Goal: Task Accomplishment & Management: Manage account settings

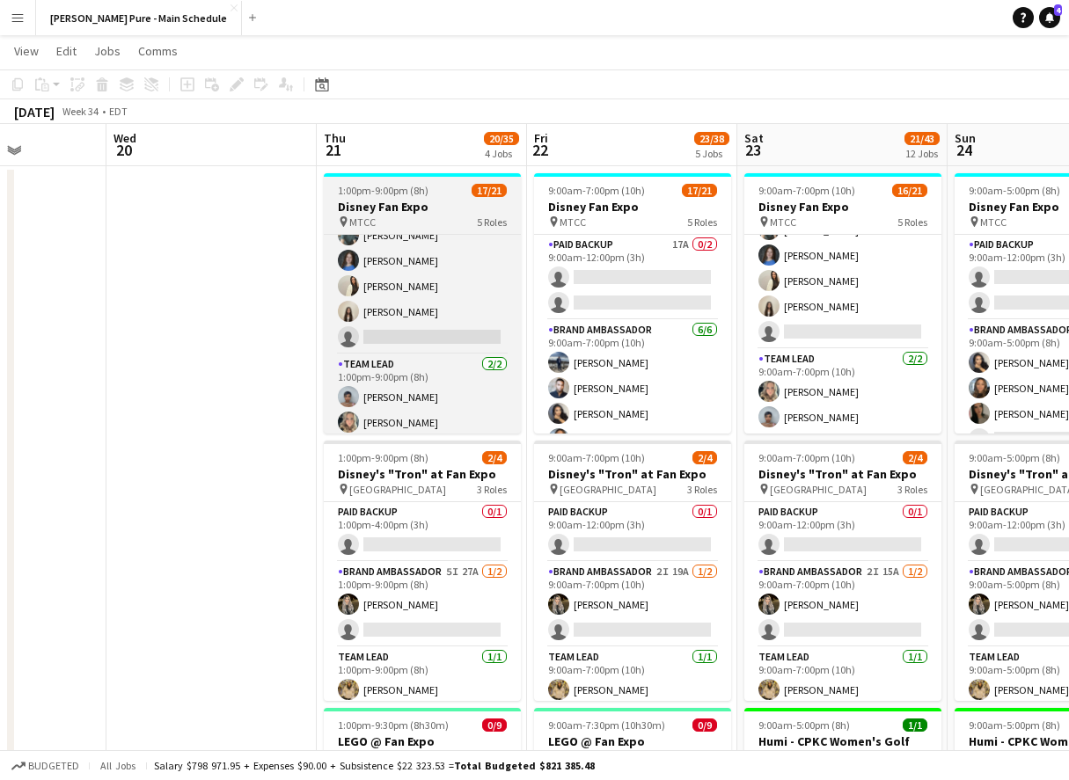
scroll to position [0, 768]
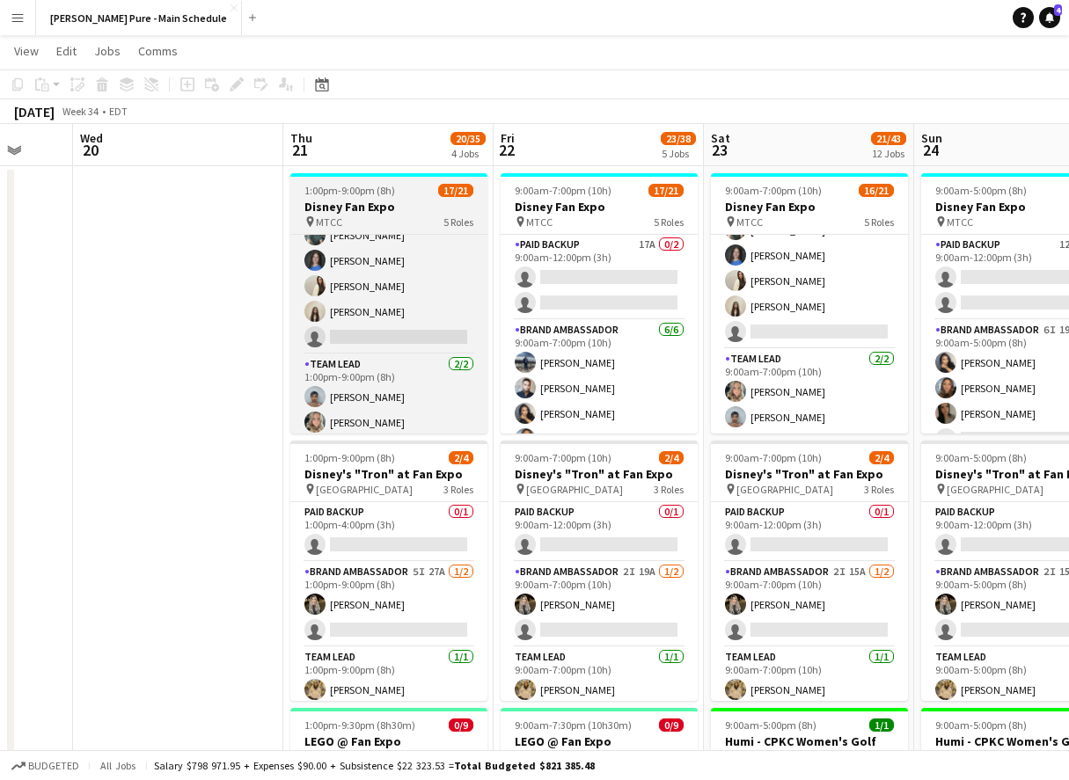
click at [392, 185] on span "1:00pm-9:00pm (8h)" at bounding box center [349, 190] width 91 height 13
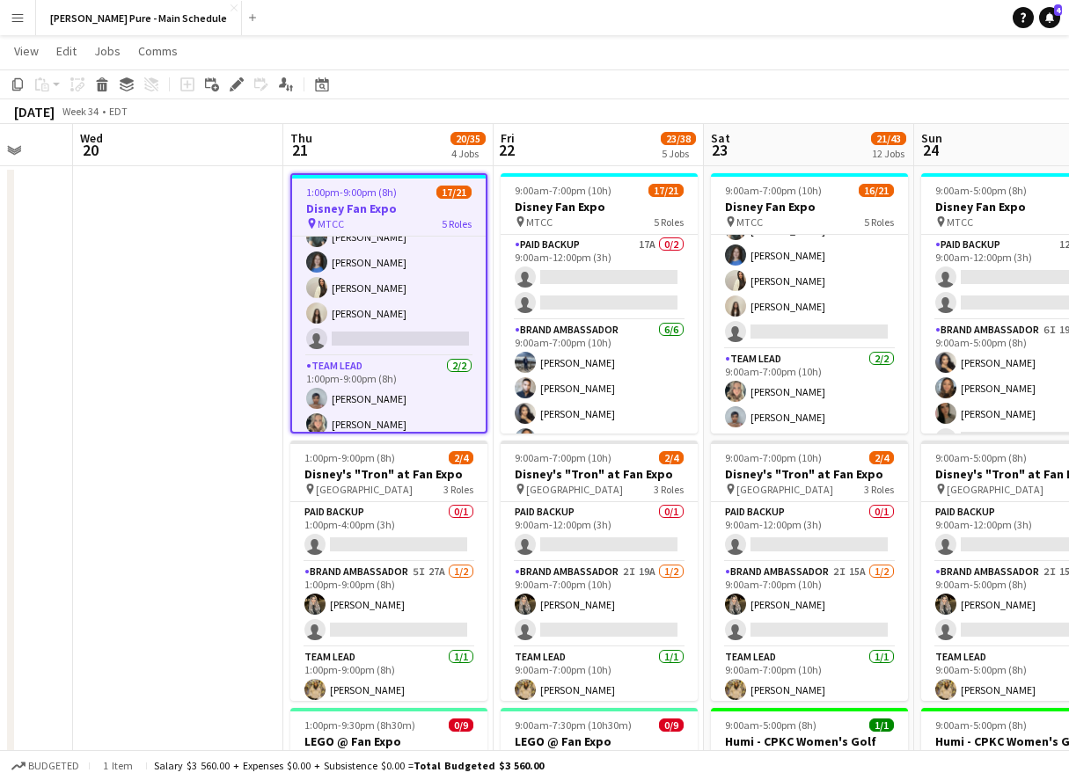
click at [392, 186] on span "1:00pm-9:00pm (8h)" at bounding box center [351, 192] width 91 height 13
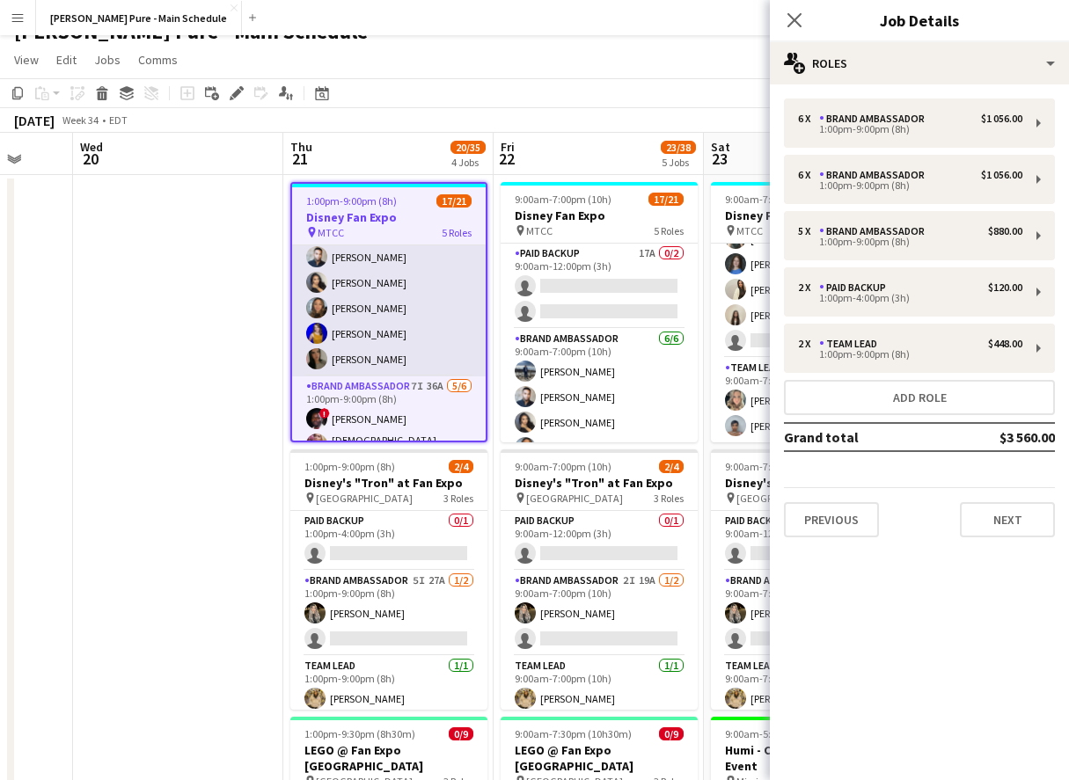
scroll to position [148, 0]
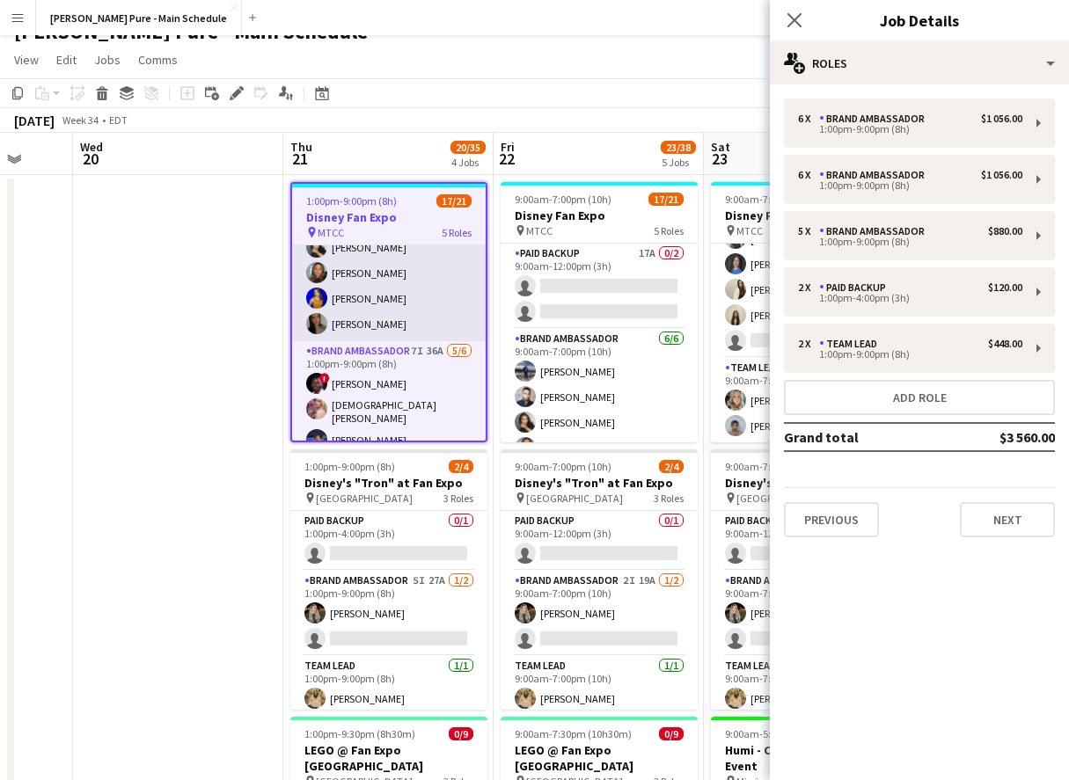
click at [352, 326] on app-card-role "Brand Ambassador 6/6 1:00pm-9:00pm (8h) William Bui DANA CARRABON ameerah nuri …" at bounding box center [389, 247] width 194 height 187
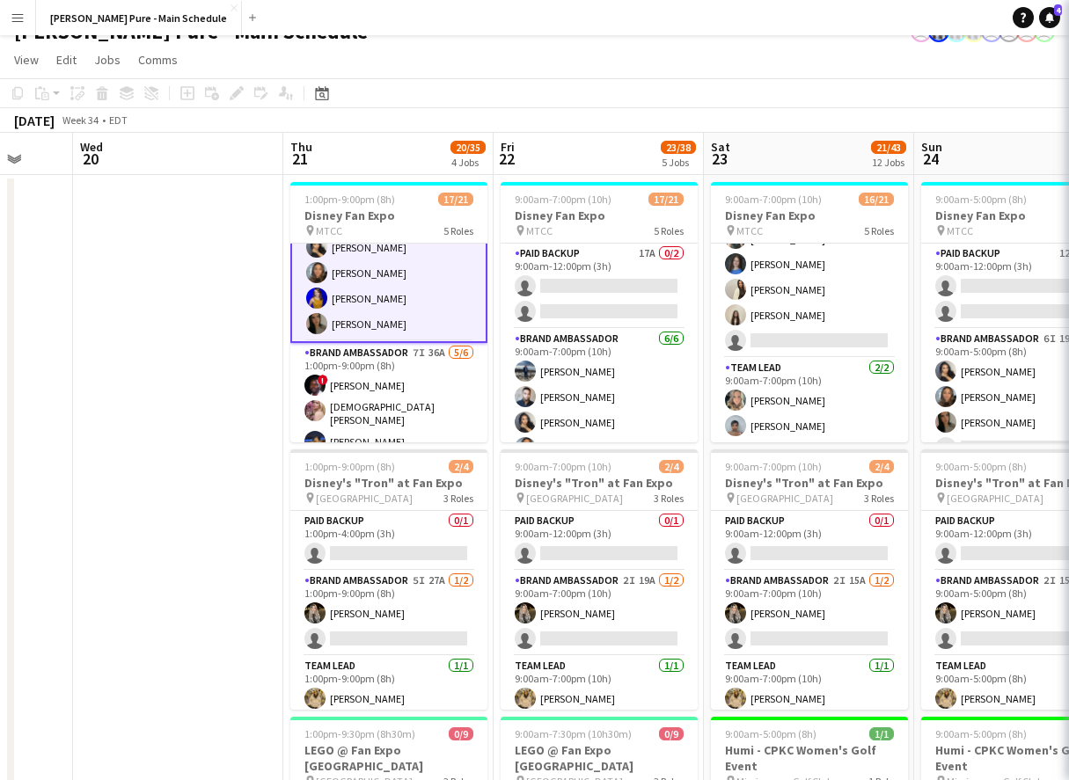
scroll to position [179, 0]
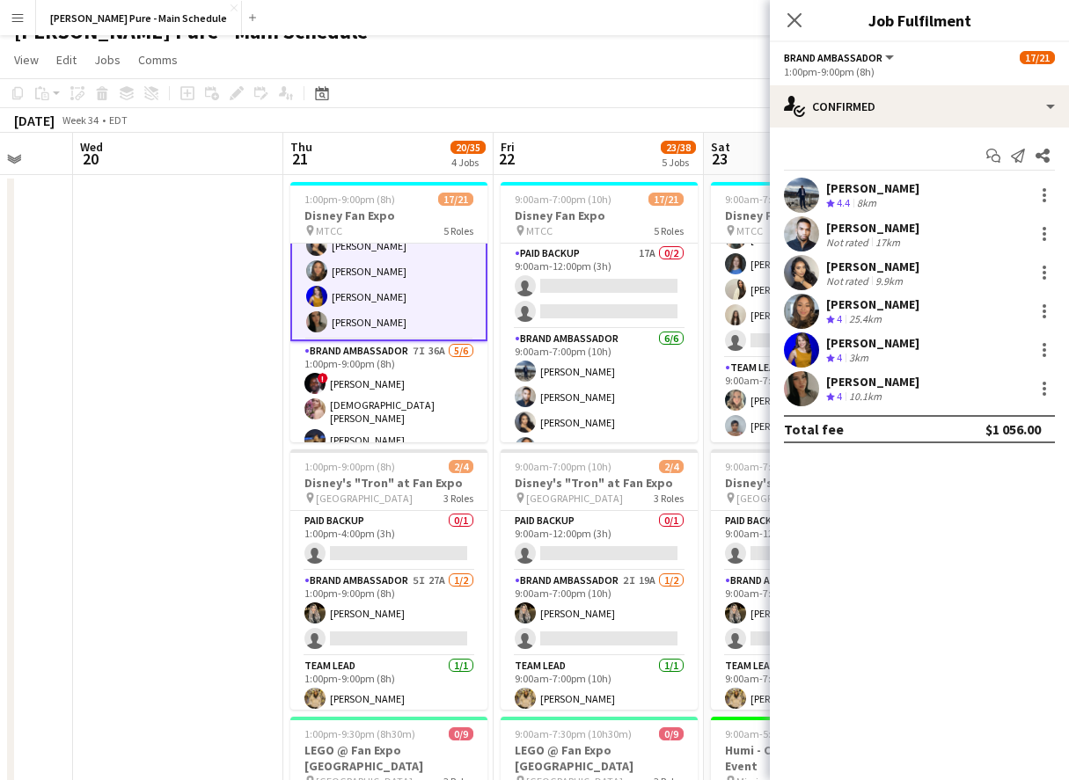
click at [794, 377] on app-user-avatar at bounding box center [801, 388] width 35 height 35
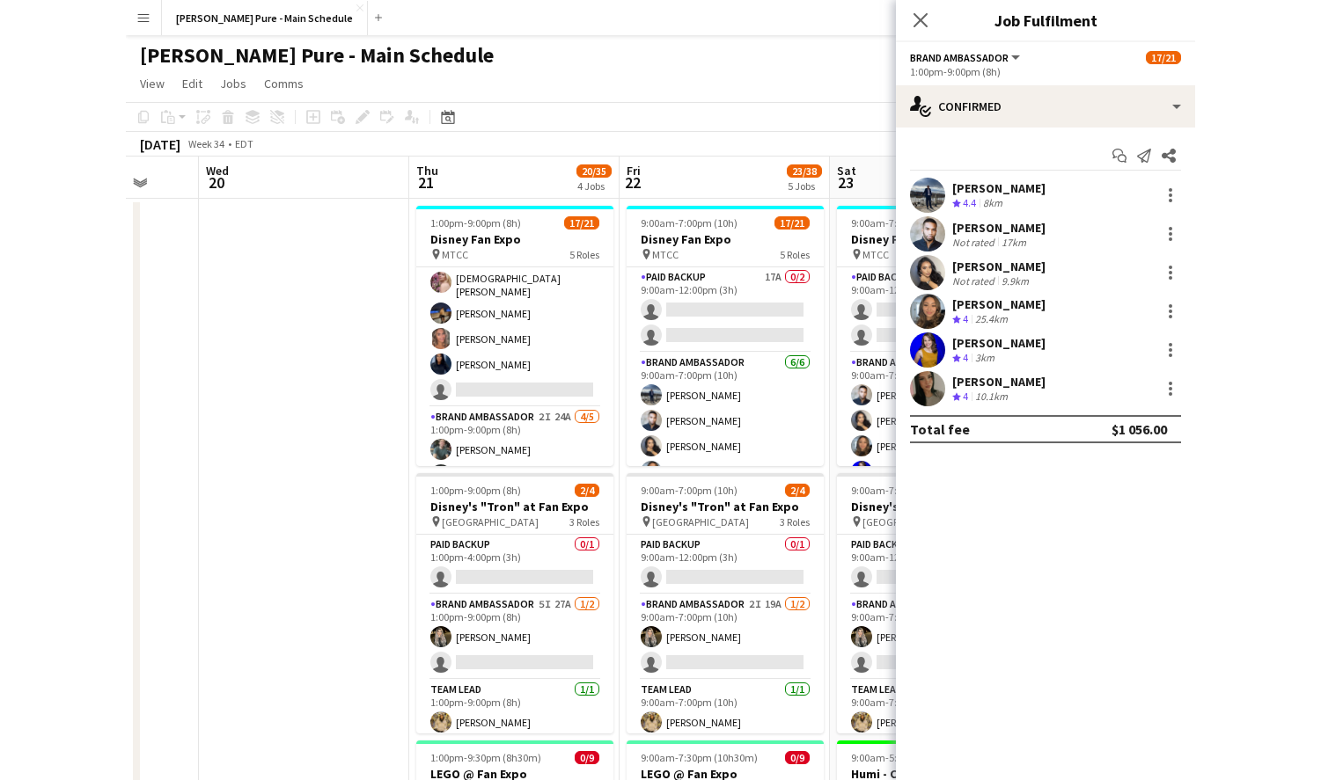
scroll to position [374, 0]
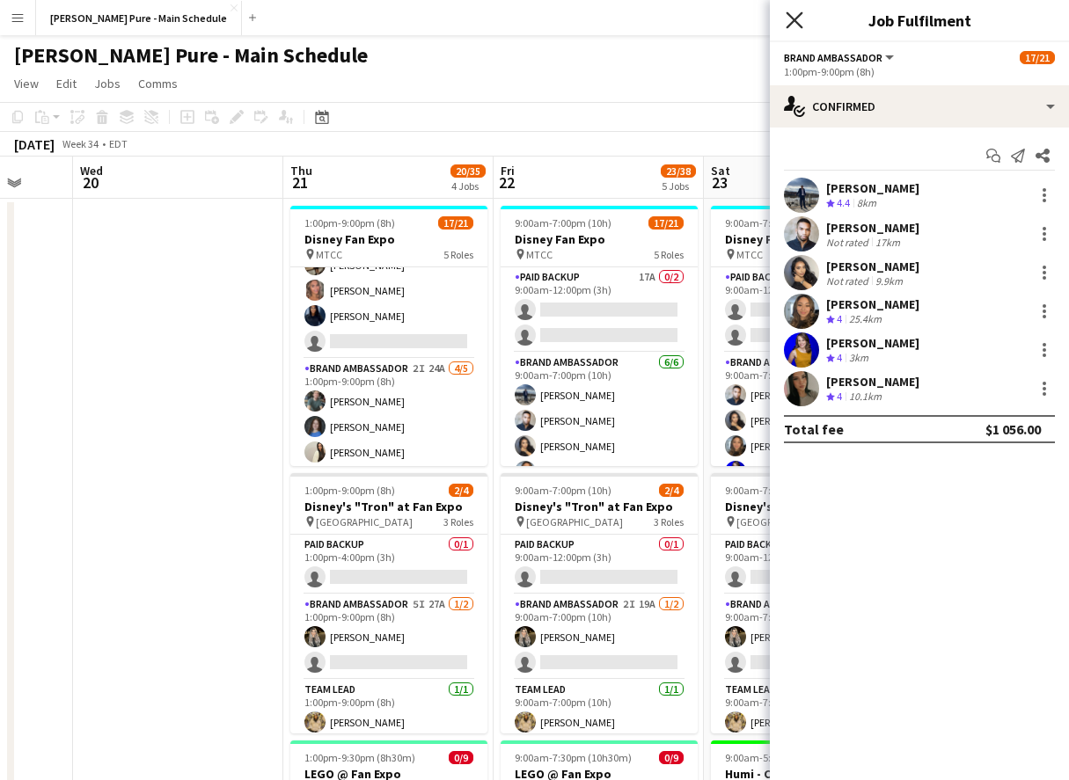
click at [794, 22] on icon at bounding box center [794, 19] width 17 height 17
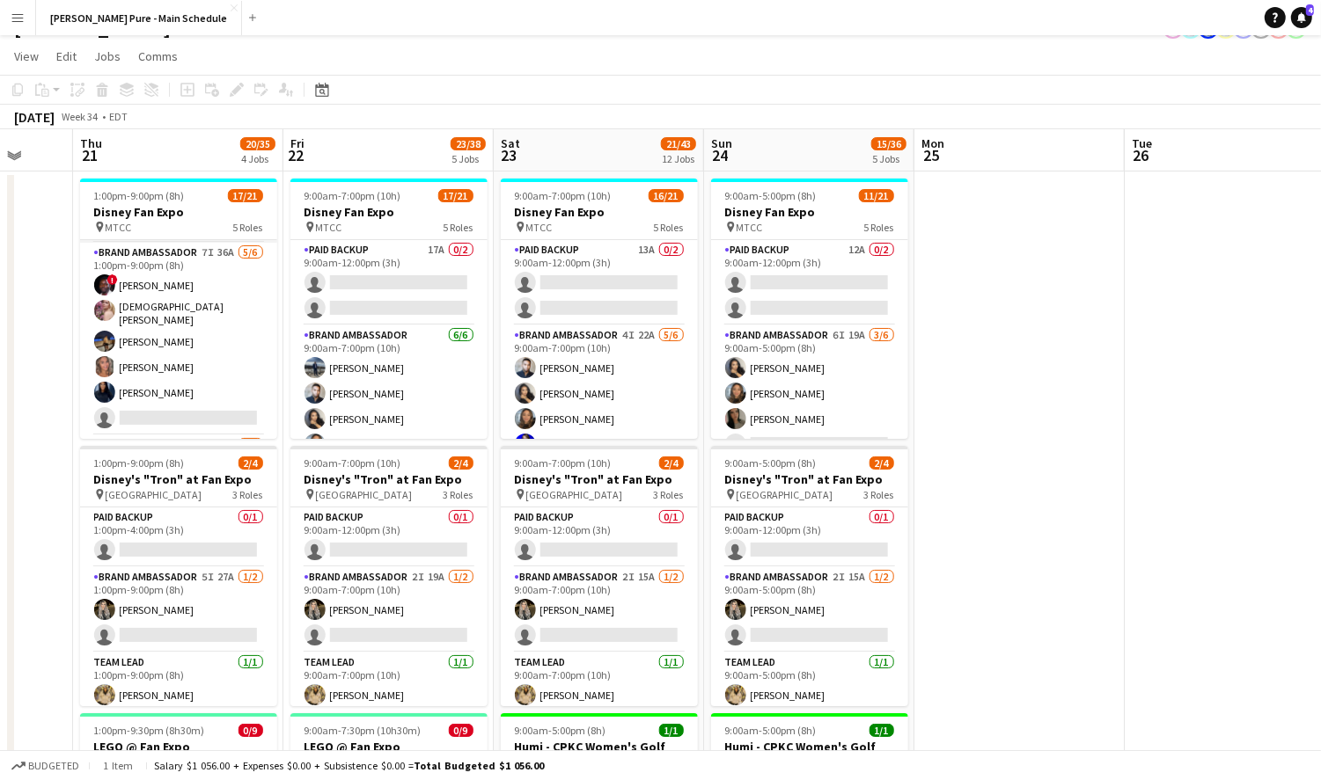
scroll to position [268, 0]
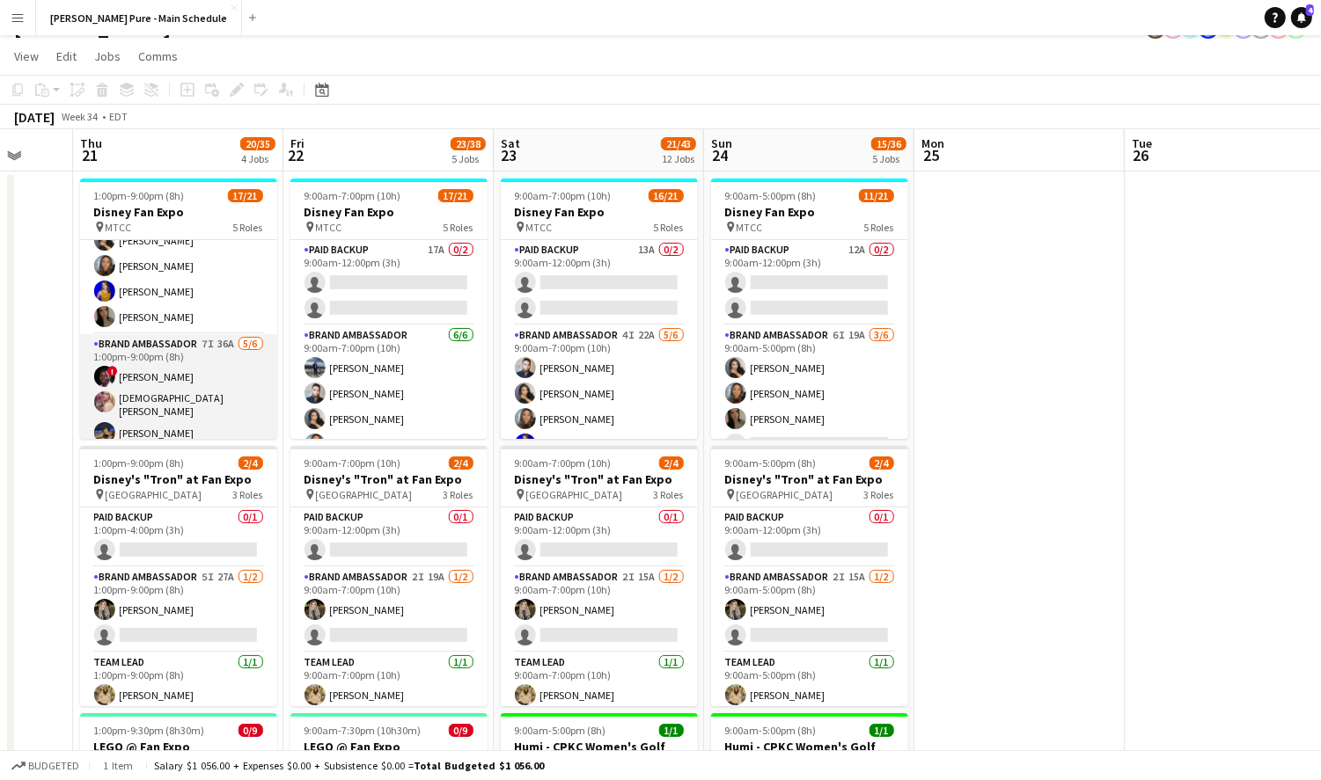
click at [207, 316] on app-card-role "Brand Ambassador 6/6 1:00pm-9:00pm (8h) William Bui DANA CARRABON ameerah nuri …" at bounding box center [178, 240] width 197 height 187
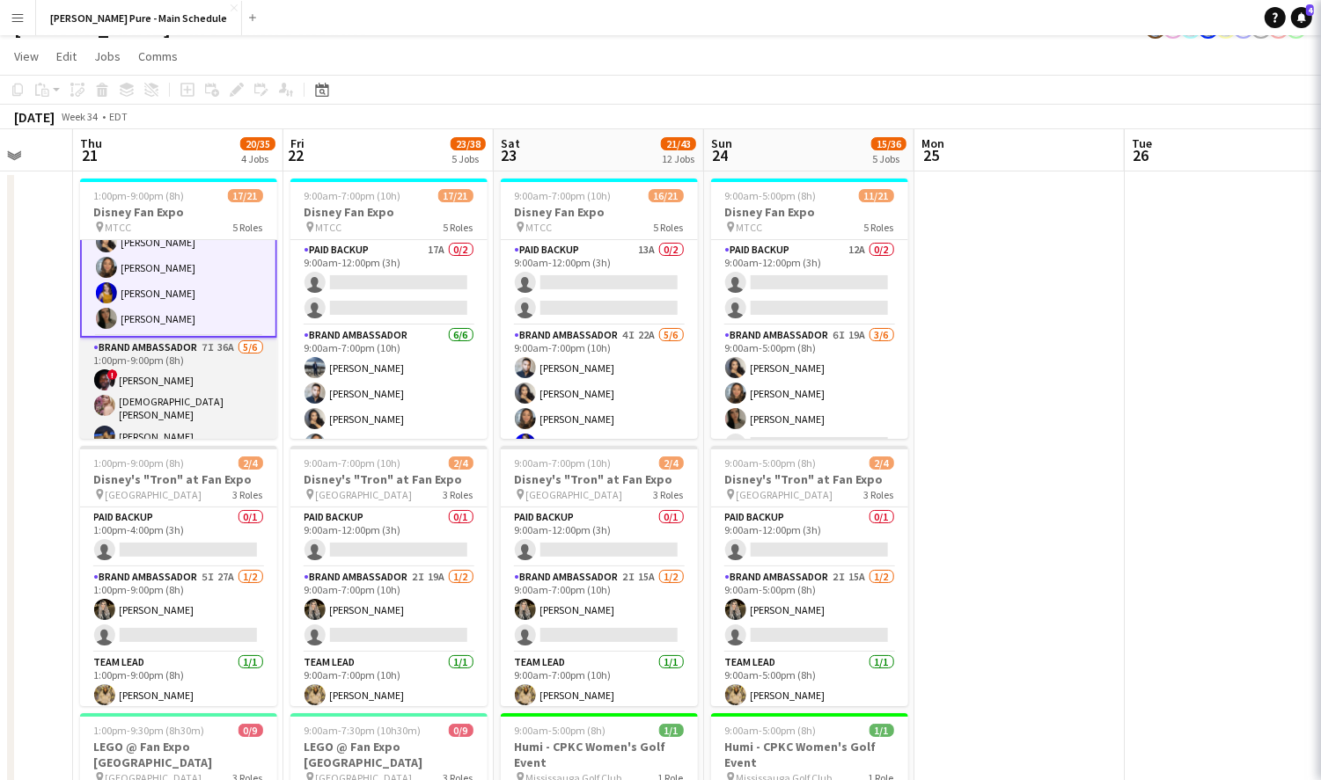
scroll to position [180, 0]
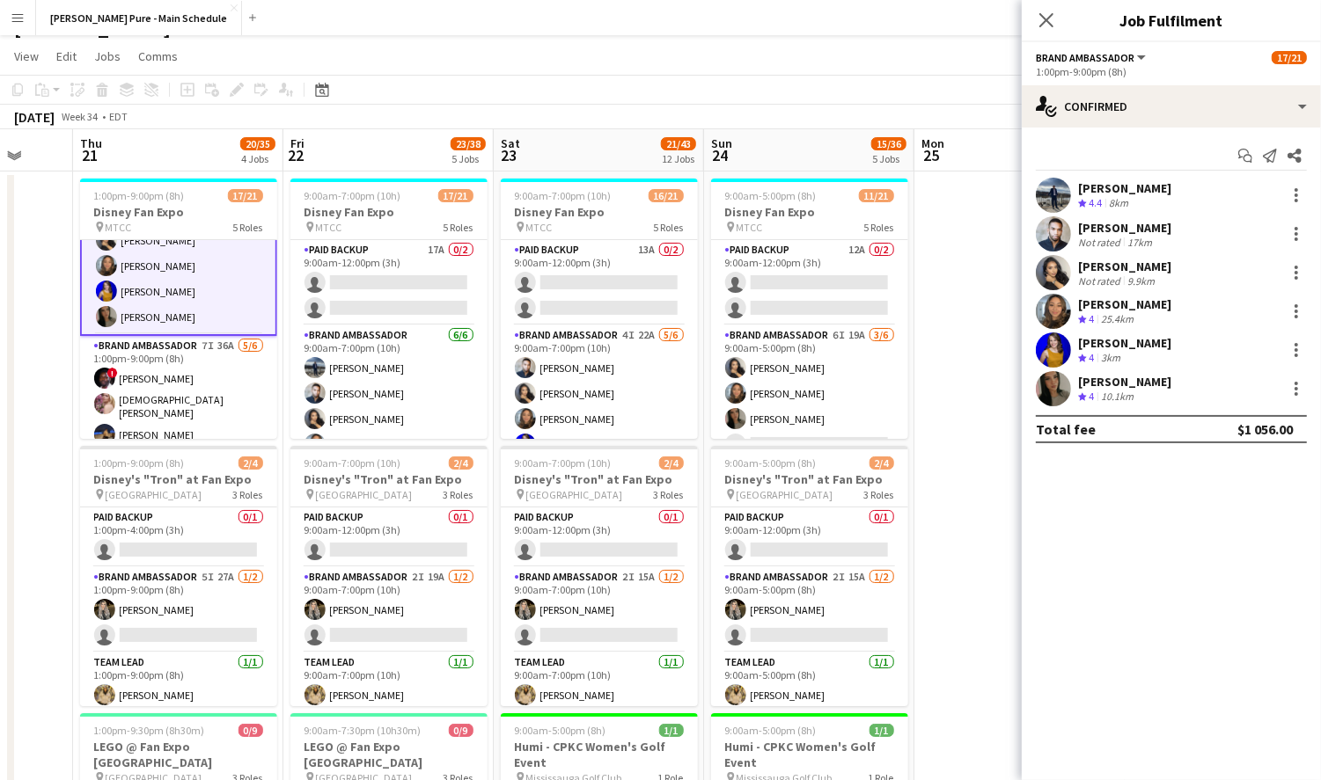
click at [1151, 384] on div "Sarah Nuri Crew rating 4 10.1km" at bounding box center [1170, 388] width 299 height 35
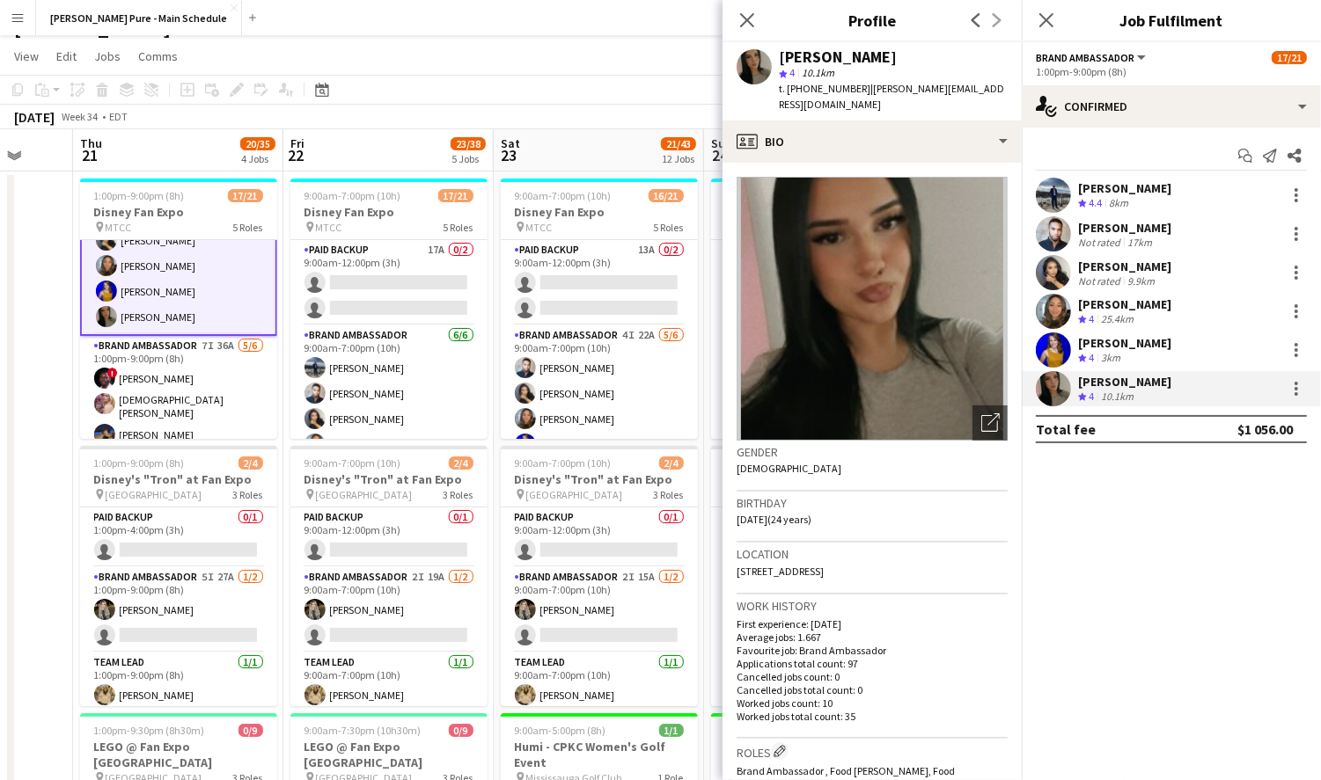
click at [812, 91] on span "t. +16476764046" at bounding box center [824, 88] width 91 height 13
drag, startPoint x: 812, startPoint y: 89, endPoint x: 852, endPoint y: 89, distance: 39.6
click at [852, 89] on div "t. +16476764046 | sarah.nuriiii@gmail.com" at bounding box center [893, 97] width 229 height 32
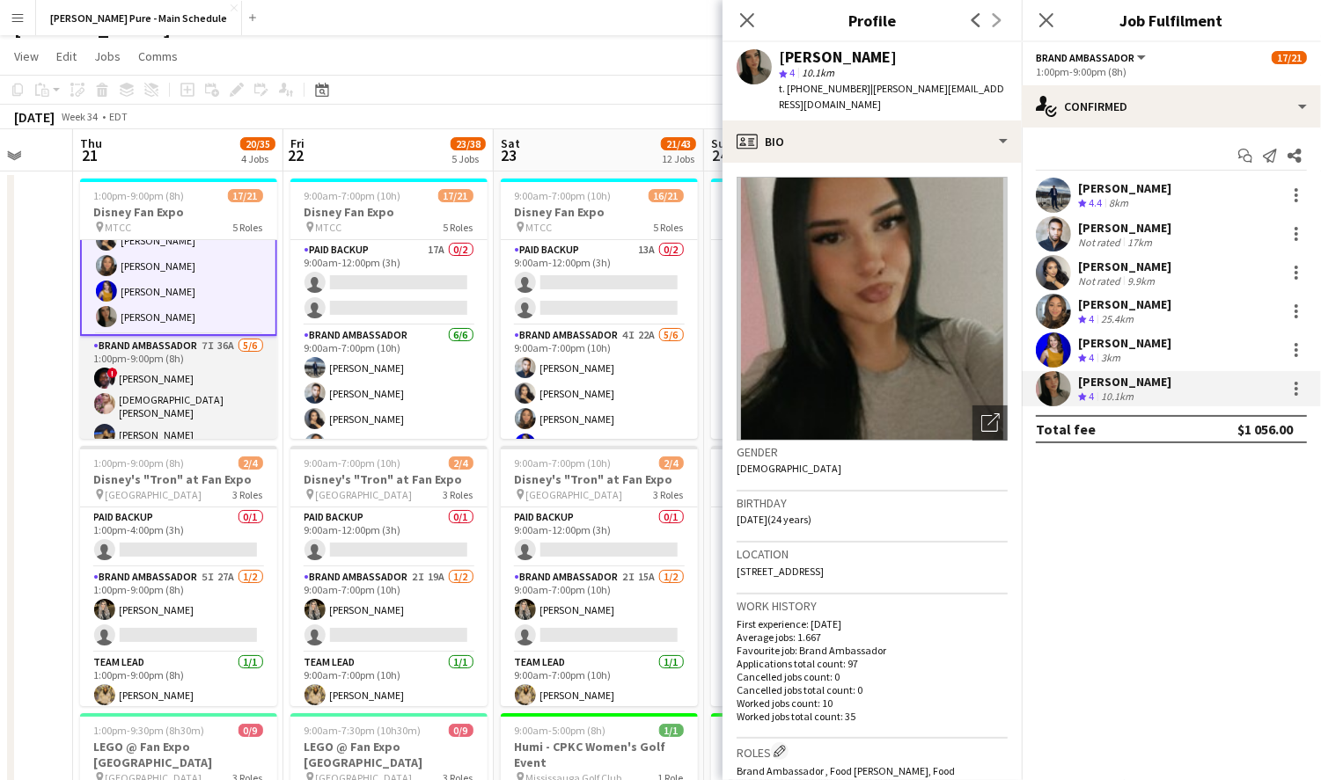
scroll to position [0, 769]
click at [161, 366] on app-card-role "Brand Ambassador 7I 36A 5/6 1:00pm-9:00pm (8h) ! Anthony Kerr Cristiana Bodnari…" at bounding box center [177, 432] width 197 height 193
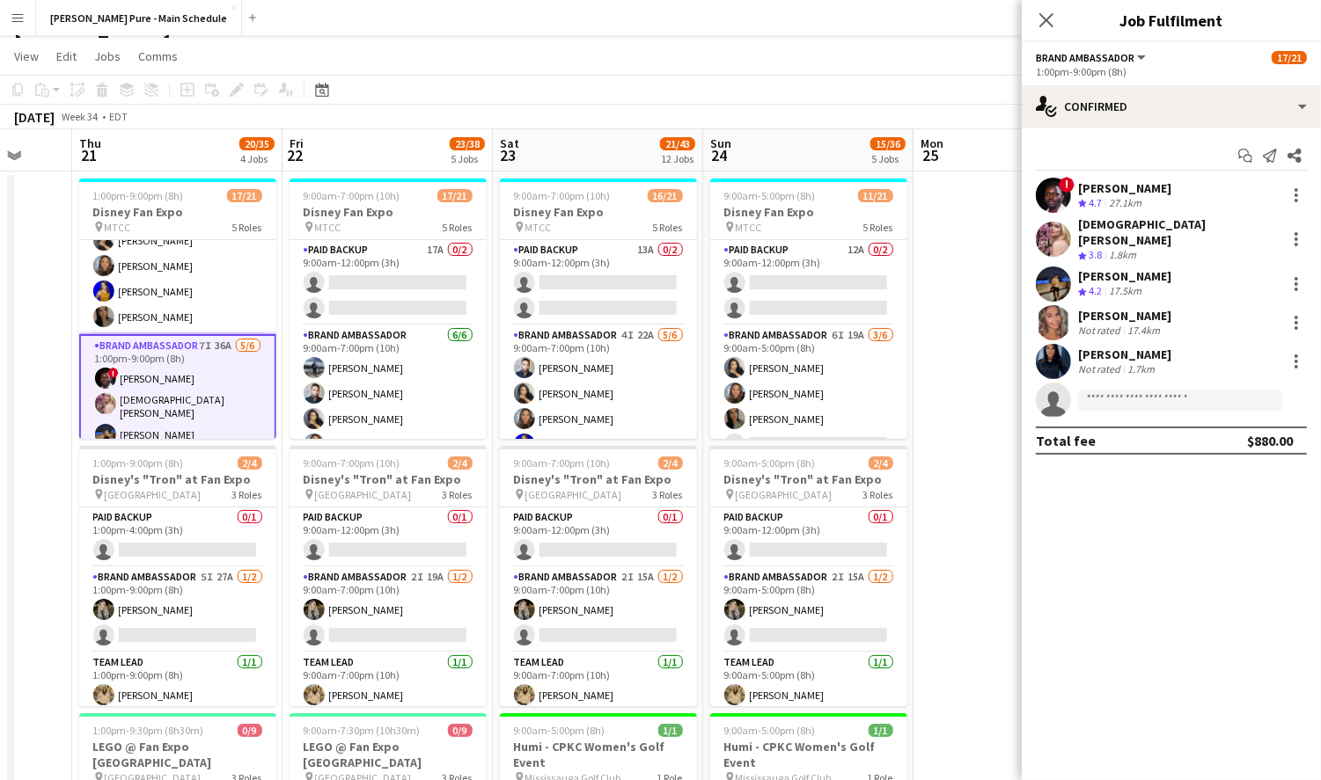
click at [1189, 191] on div "! Anthony Kerr Crew rating 4.7 27.1km" at bounding box center [1170, 195] width 299 height 35
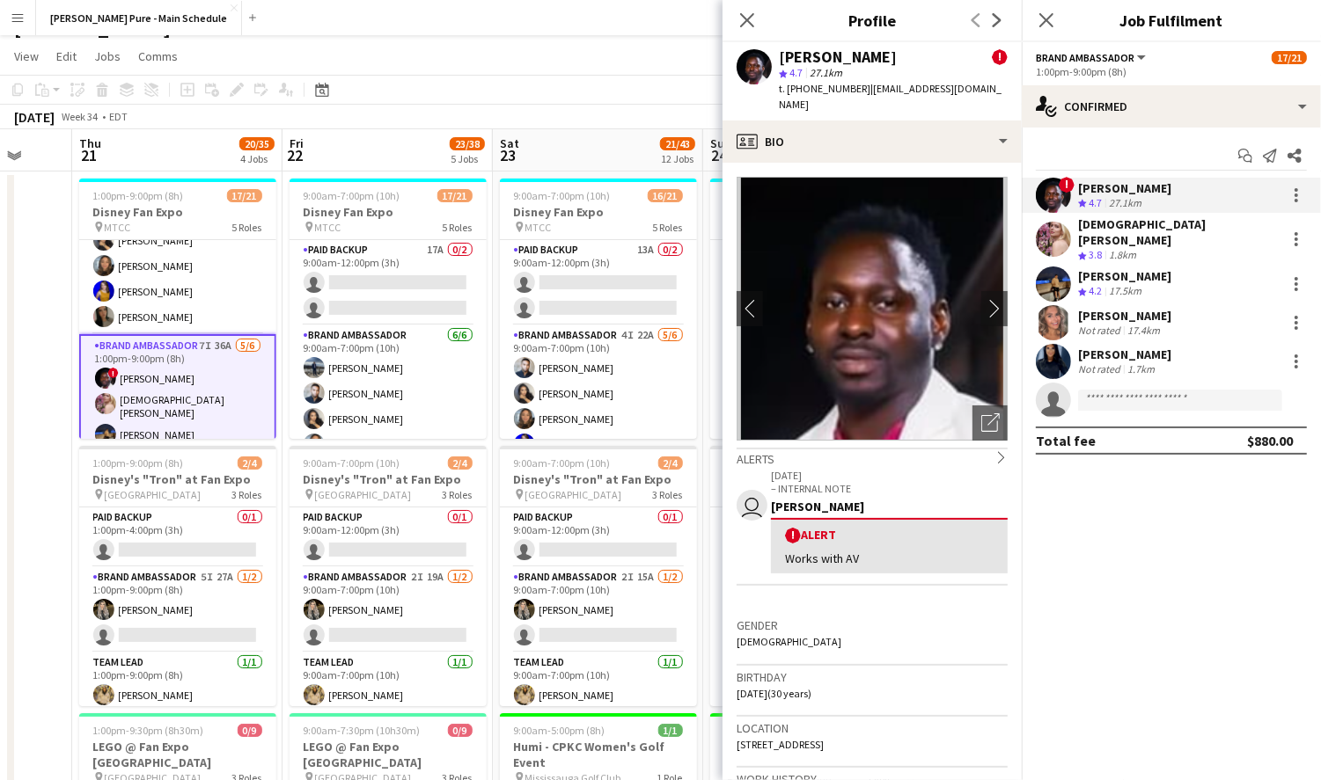
click at [1094, 230] on div "[DEMOGRAPHIC_DATA][PERSON_NAME]" at bounding box center [1178, 232] width 201 height 32
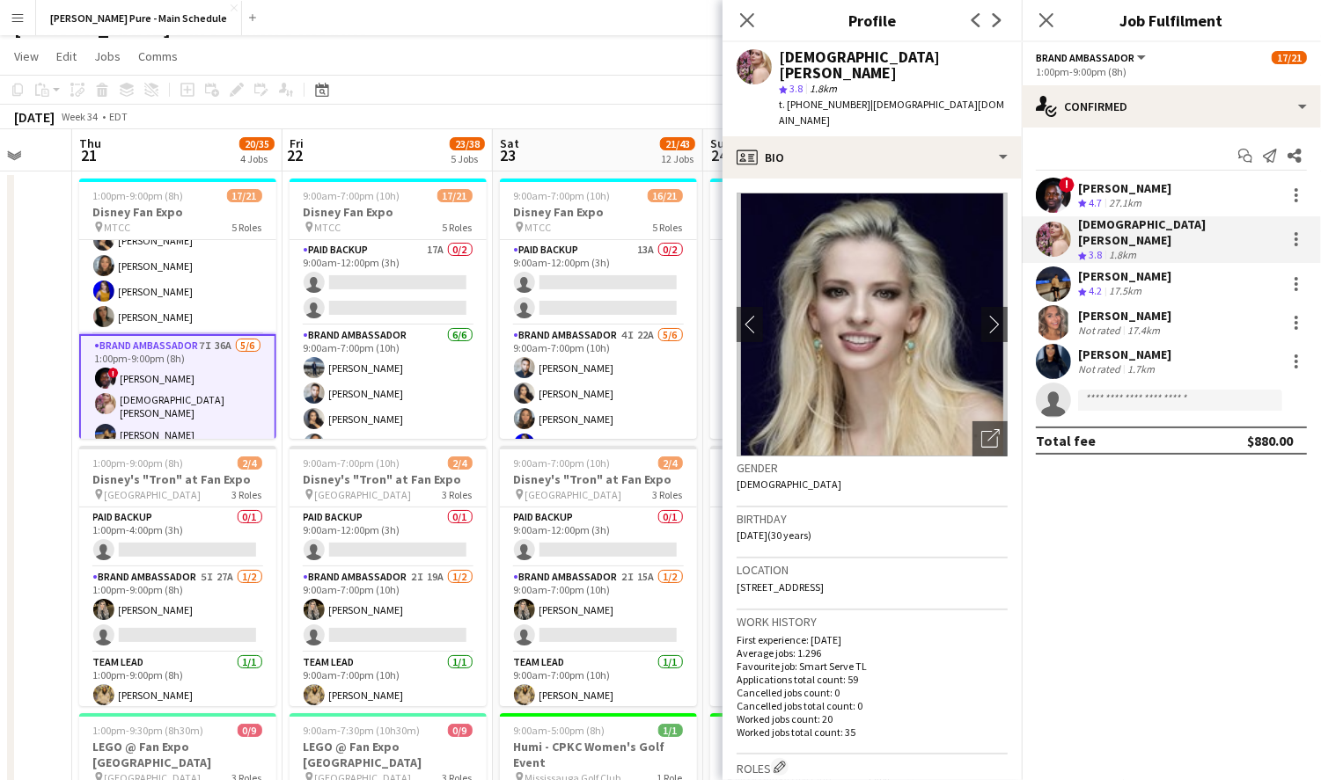
click at [1087, 270] on div "[PERSON_NAME]" at bounding box center [1124, 276] width 93 height 16
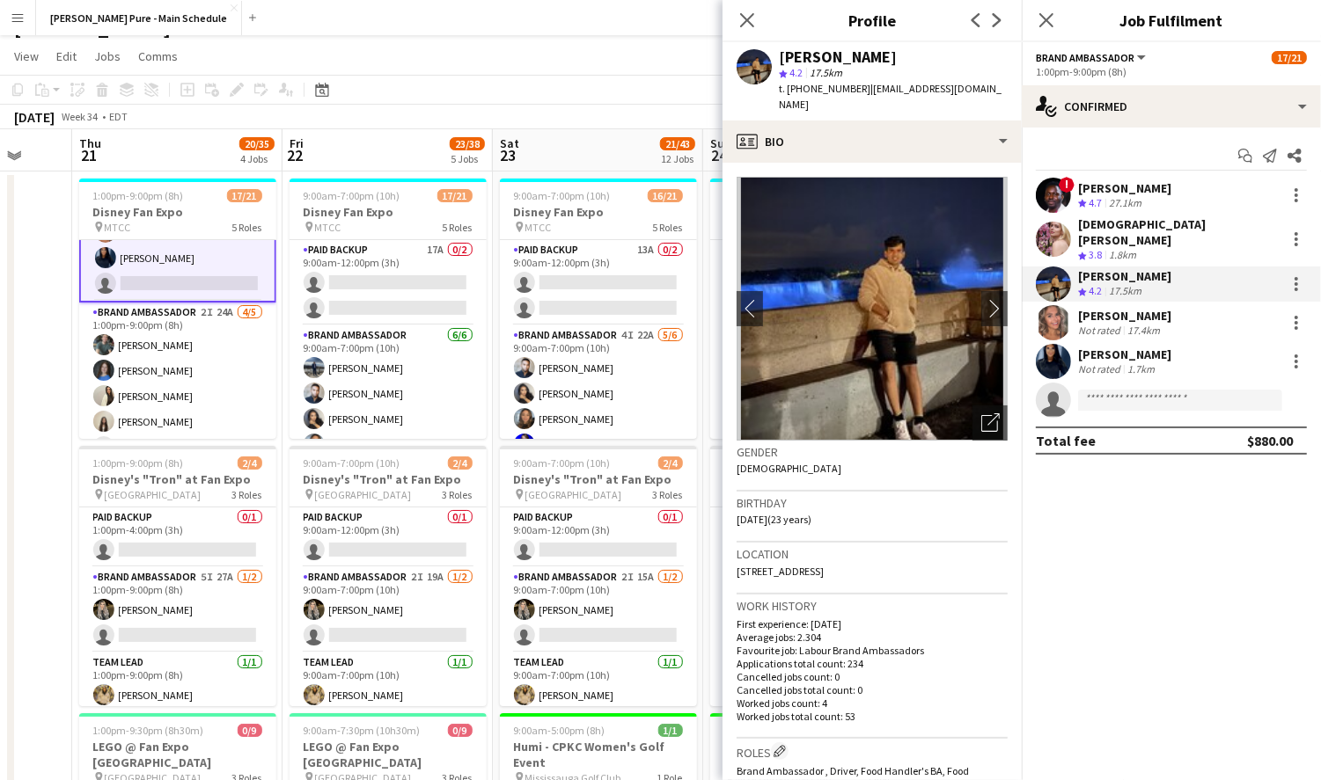
scroll to position [55, 0]
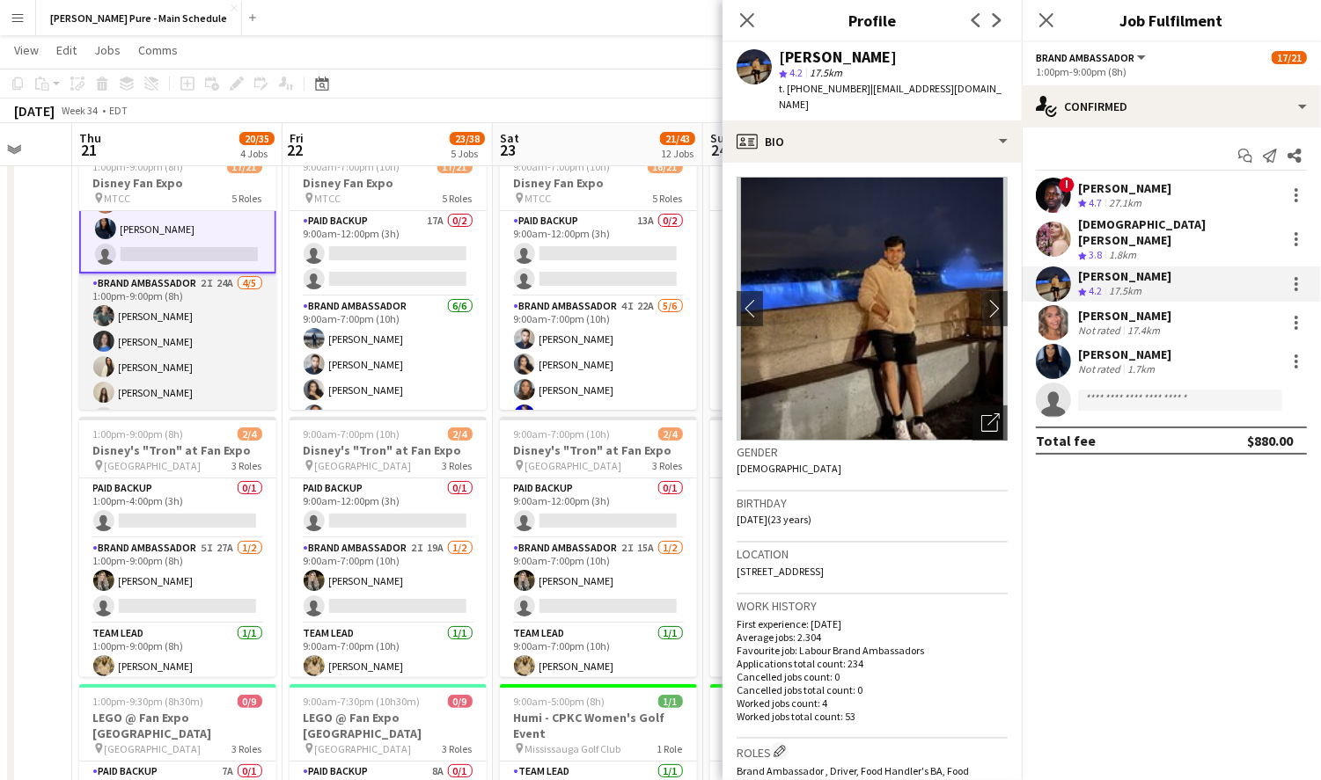
click at [182, 372] on app-card-role "Brand Ambassador 2I 24A 4/5 1:00pm-9:00pm (8h) Dylan Watts Annika Dringenberg F…" at bounding box center [177, 355] width 197 height 162
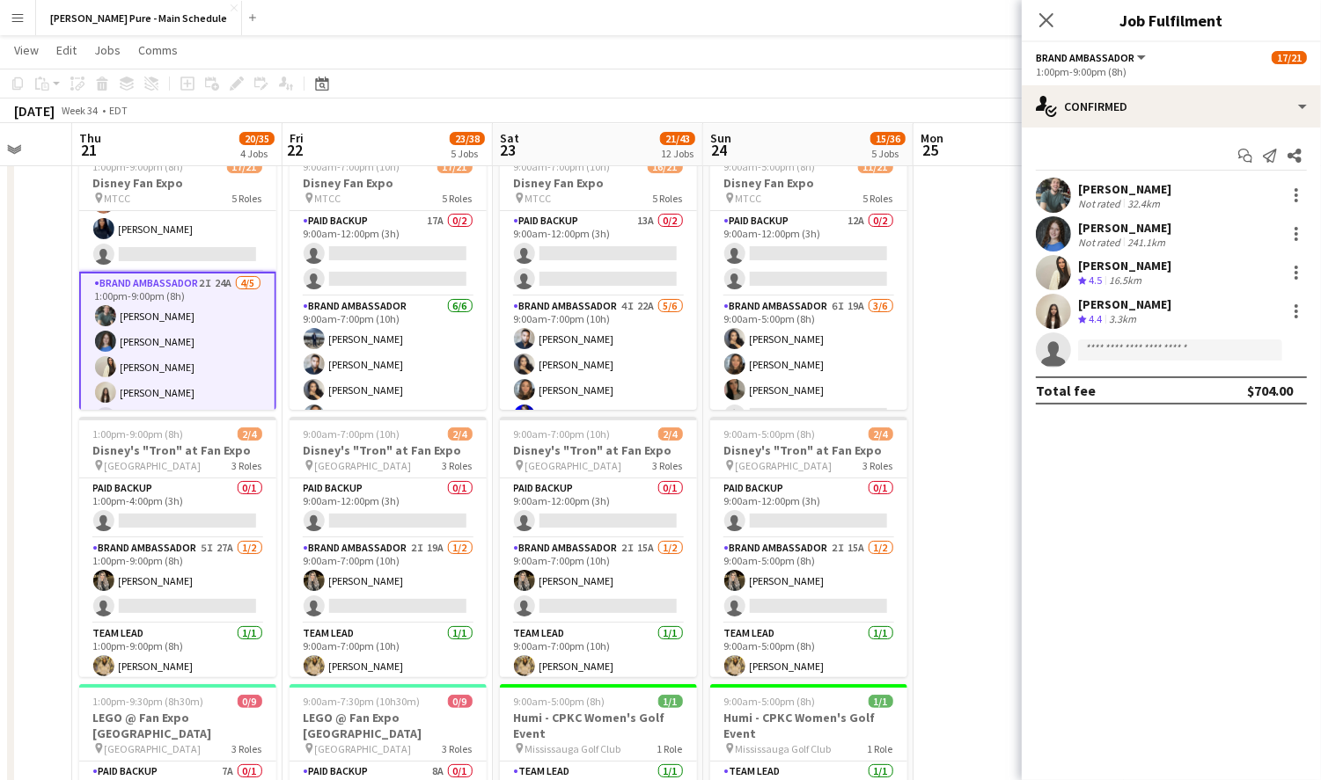
click at [182, 378] on app-card-role "Brand Ambassador 2I 24A 4/5 1:00pm-9:00pm (8h) Dylan Watts Annika Dringenberg F…" at bounding box center [177, 354] width 197 height 165
click at [1125, 303] on div "[PERSON_NAME]" at bounding box center [1124, 304] width 93 height 16
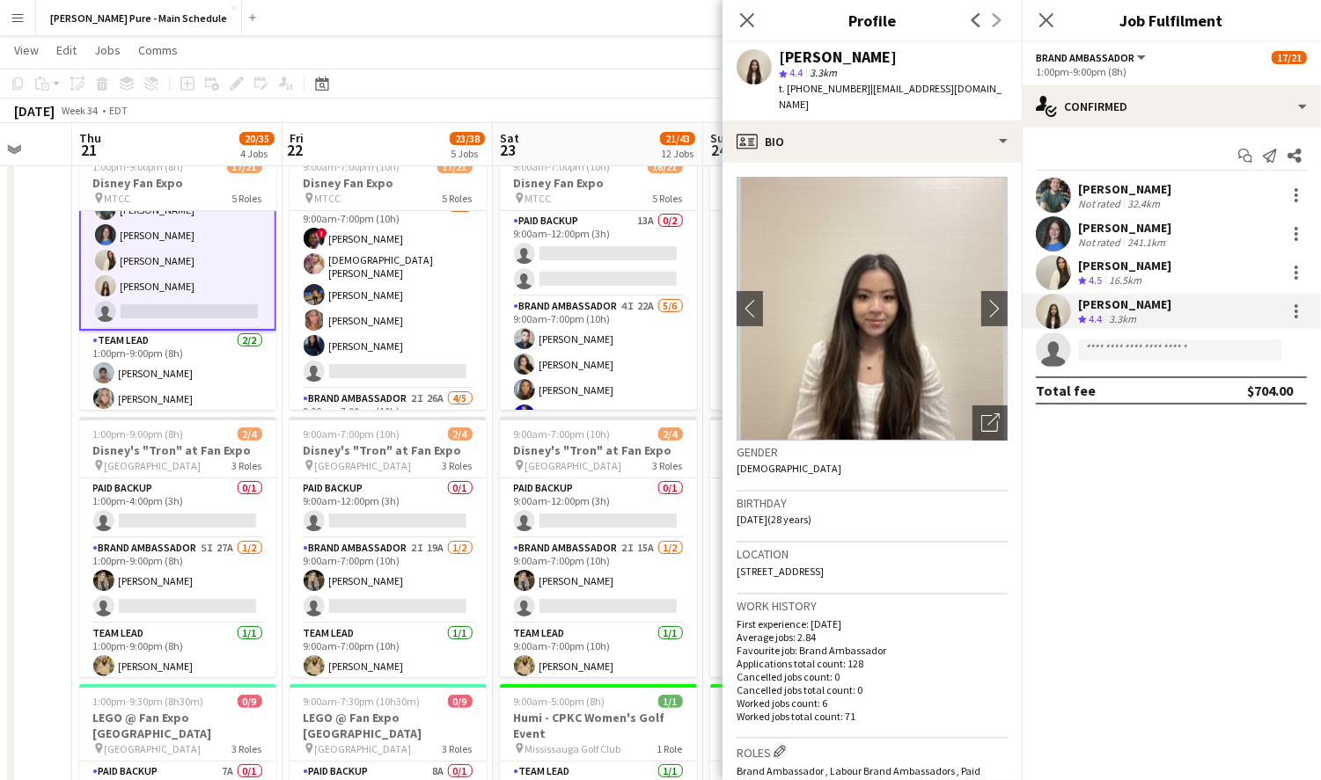
scroll to position [297, 0]
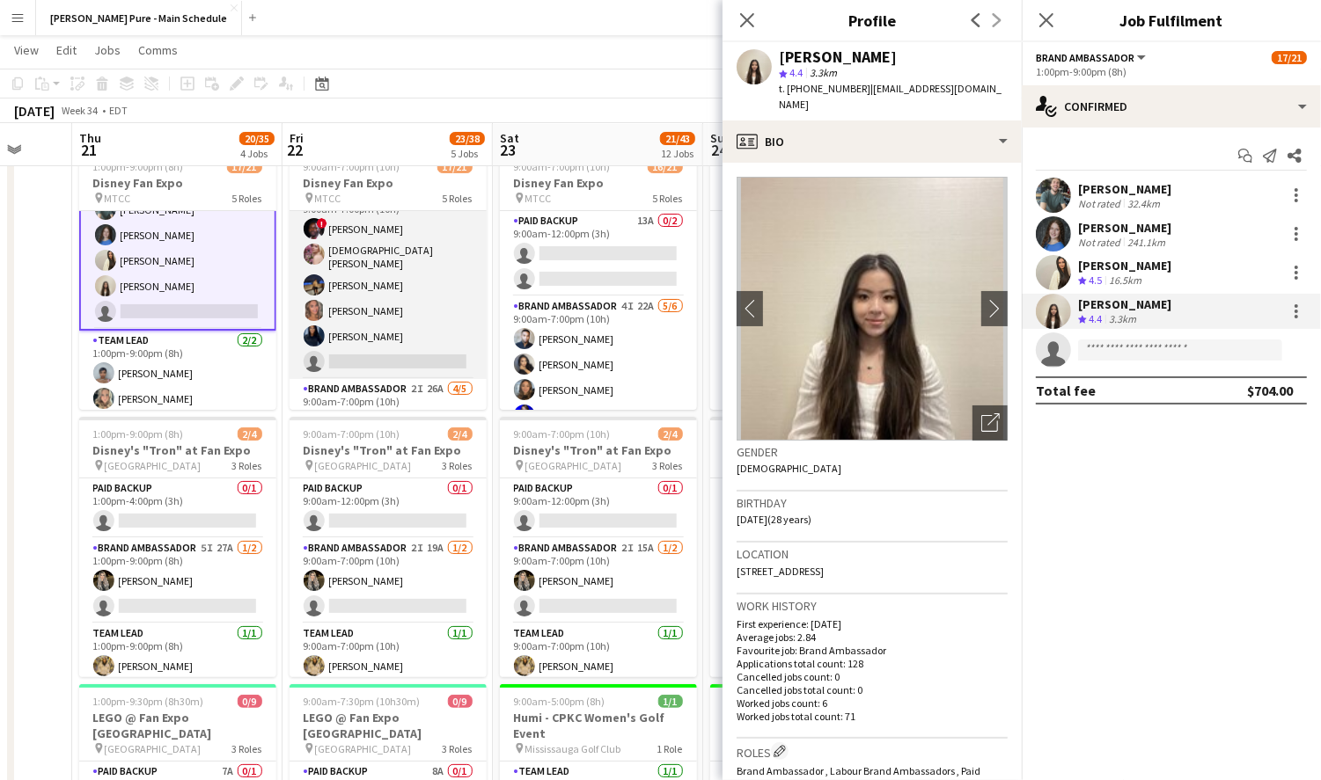
click at [349, 309] on app-card-role "Brand Ambassador 8I 28A 5/6 9:00am-7:00pm (10h) ! Anthony Kerr Cristiana Bodnar…" at bounding box center [387, 283] width 197 height 193
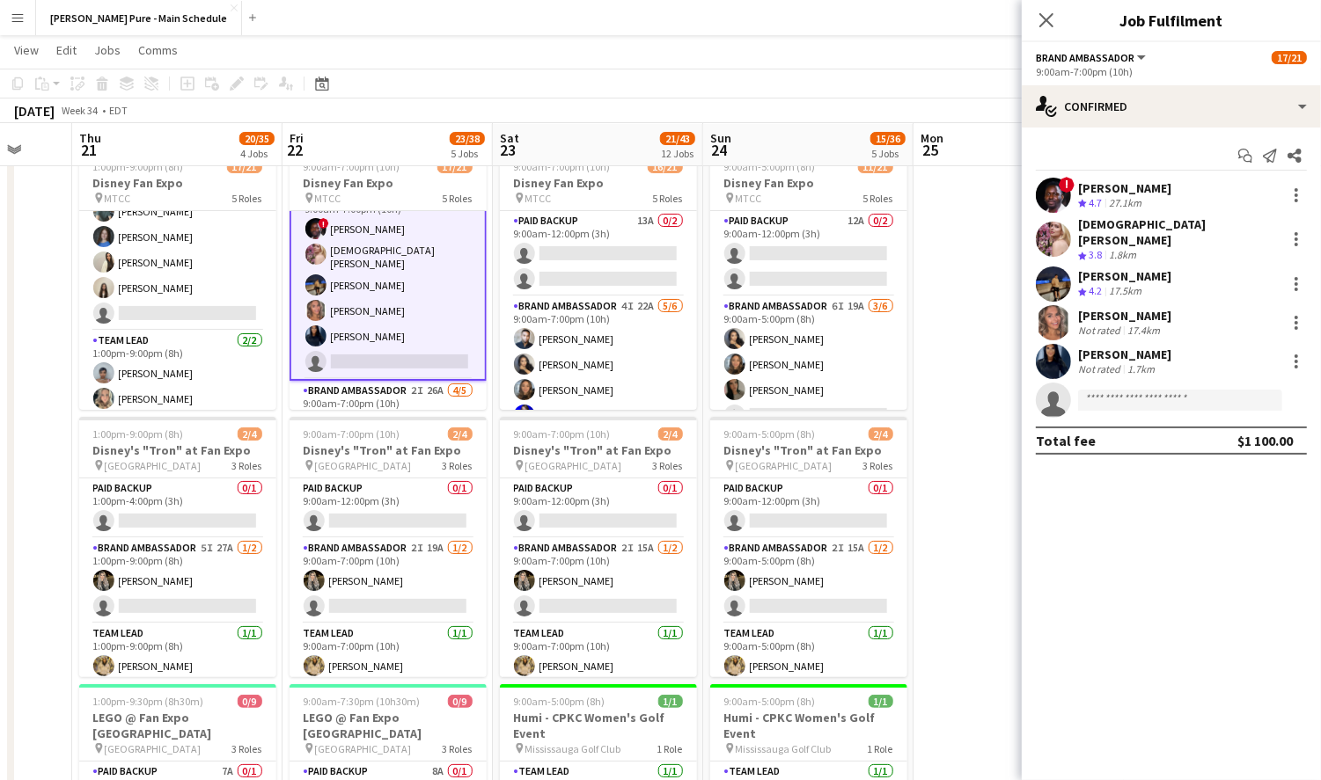
click at [1131, 311] on div "[PERSON_NAME]" at bounding box center [1124, 316] width 93 height 16
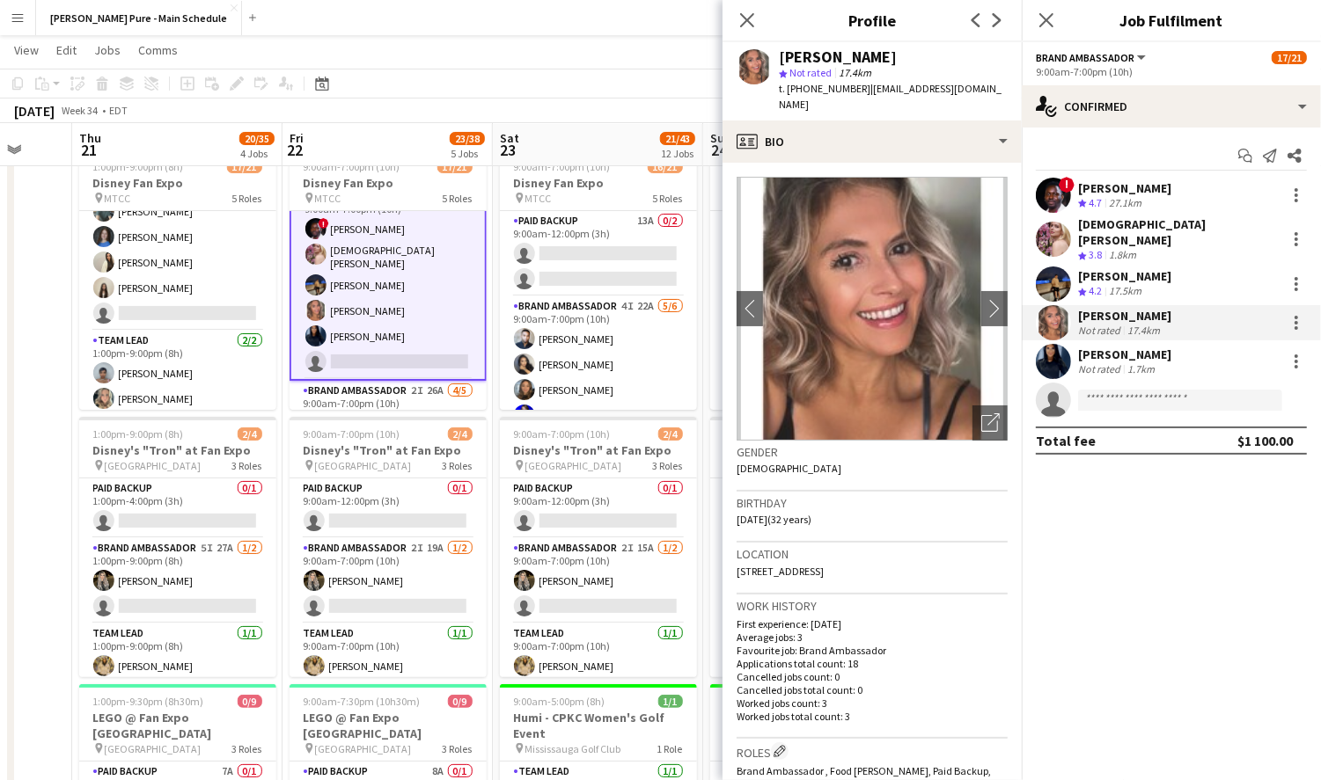
click at [1131, 349] on div "[PERSON_NAME]" at bounding box center [1124, 355] width 93 height 16
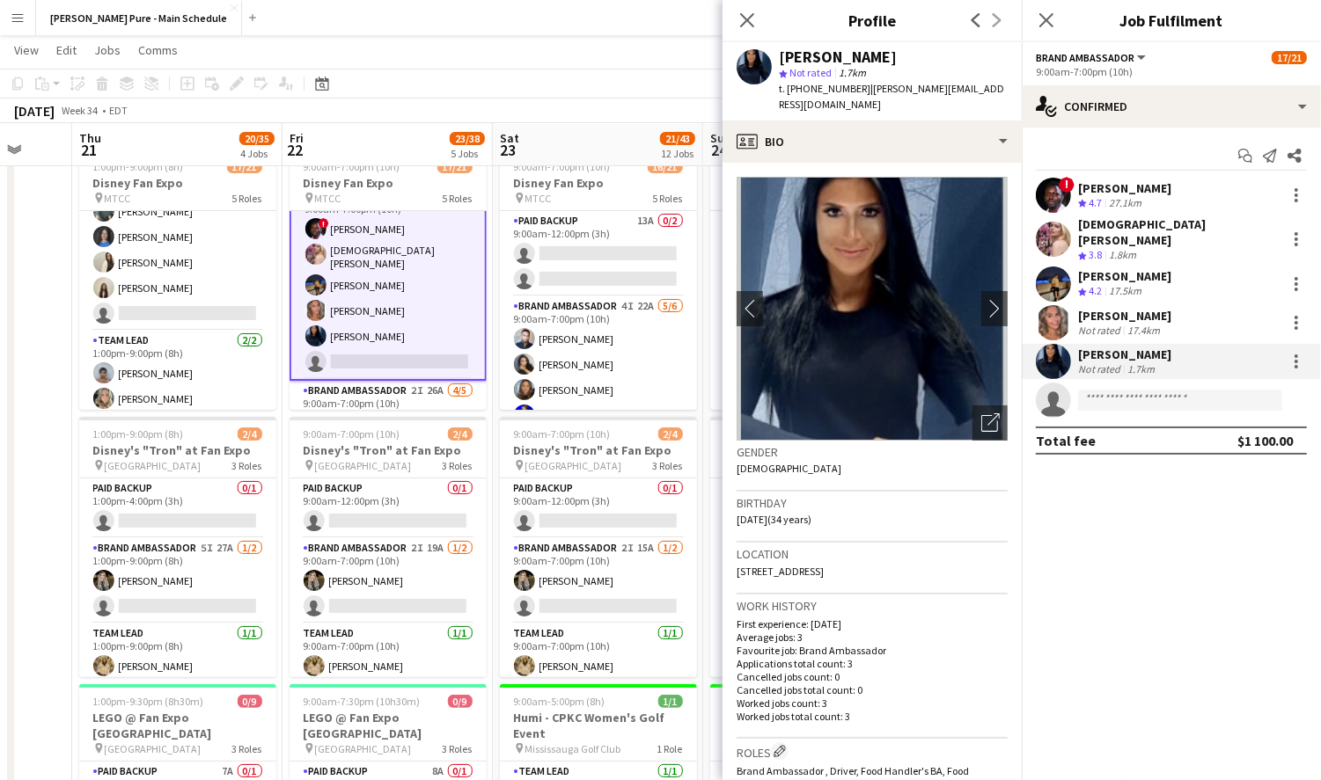
click at [1136, 324] on div "17.4km" at bounding box center [1143, 330] width 40 height 13
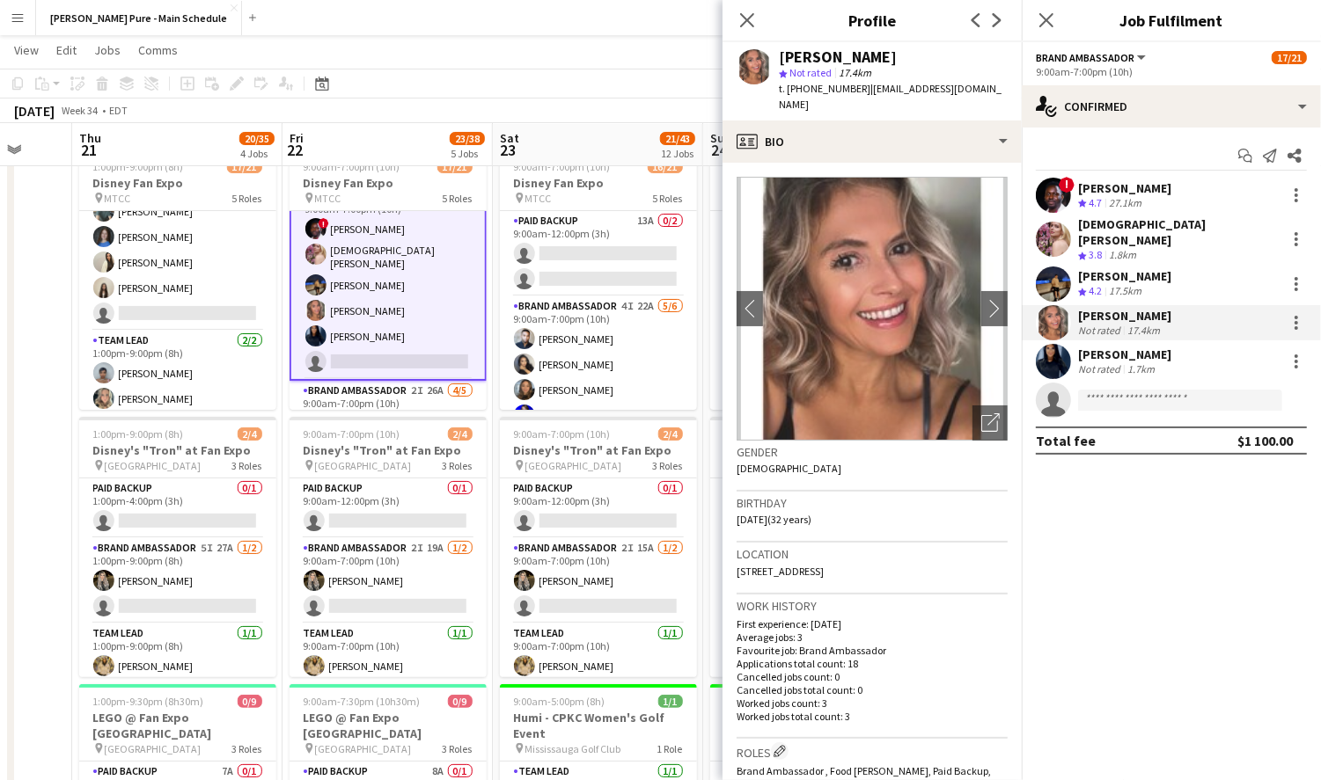
click at [1111, 347] on div "[PERSON_NAME]" at bounding box center [1124, 355] width 93 height 16
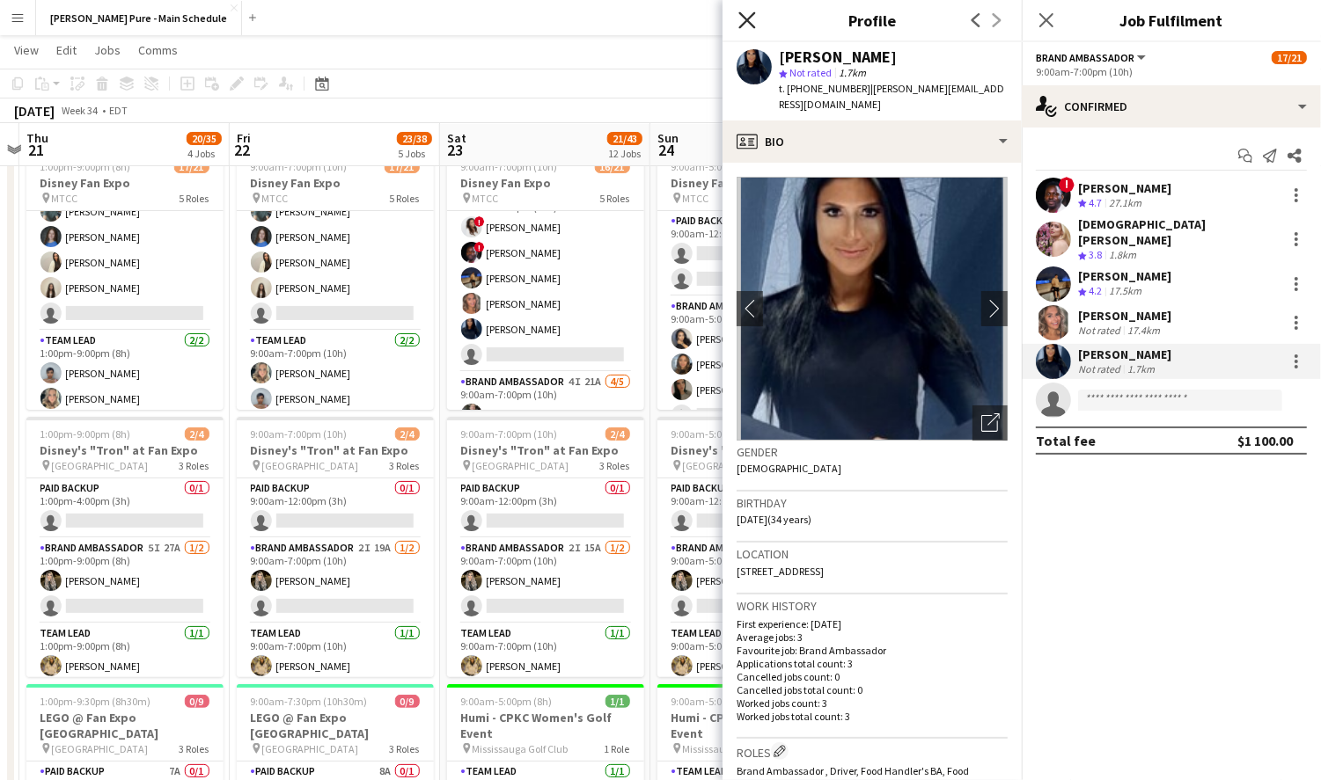
click at [747, 19] on icon at bounding box center [746, 19] width 17 height 17
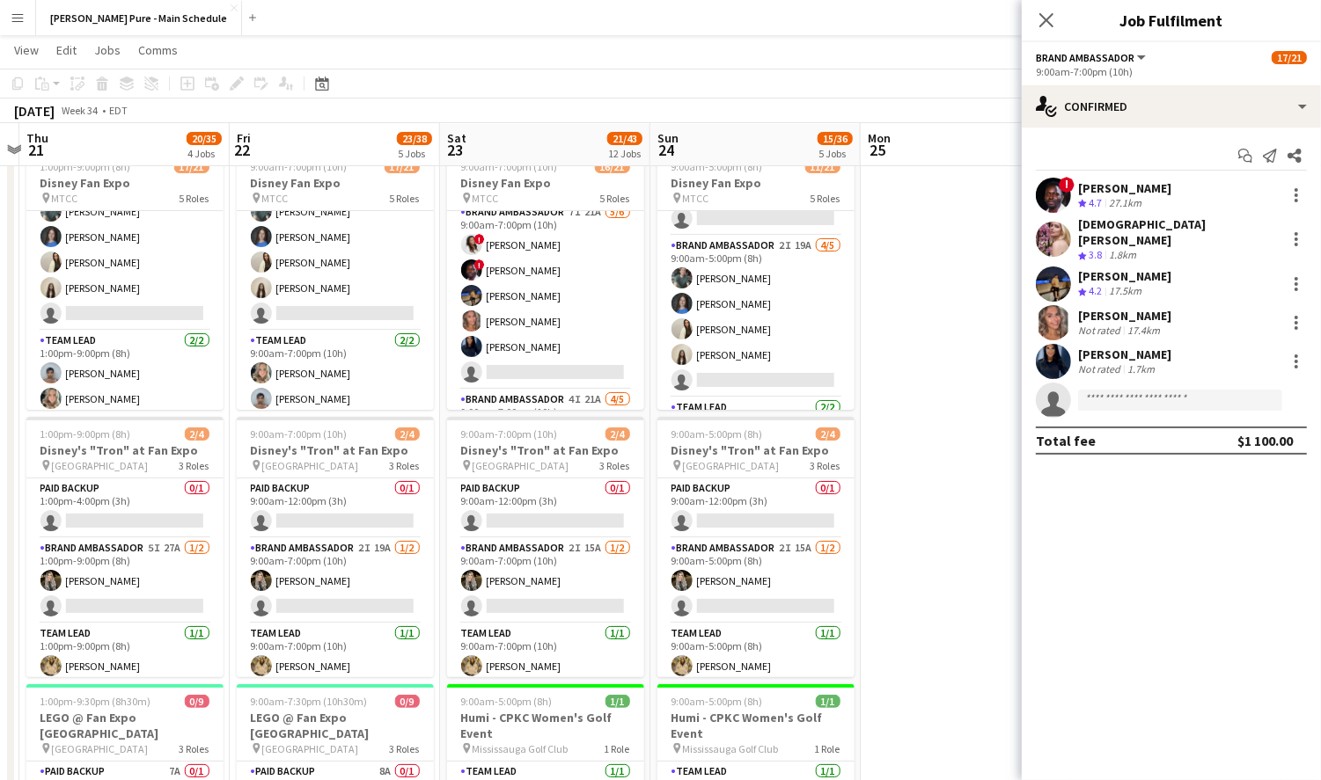
scroll to position [508, 0]
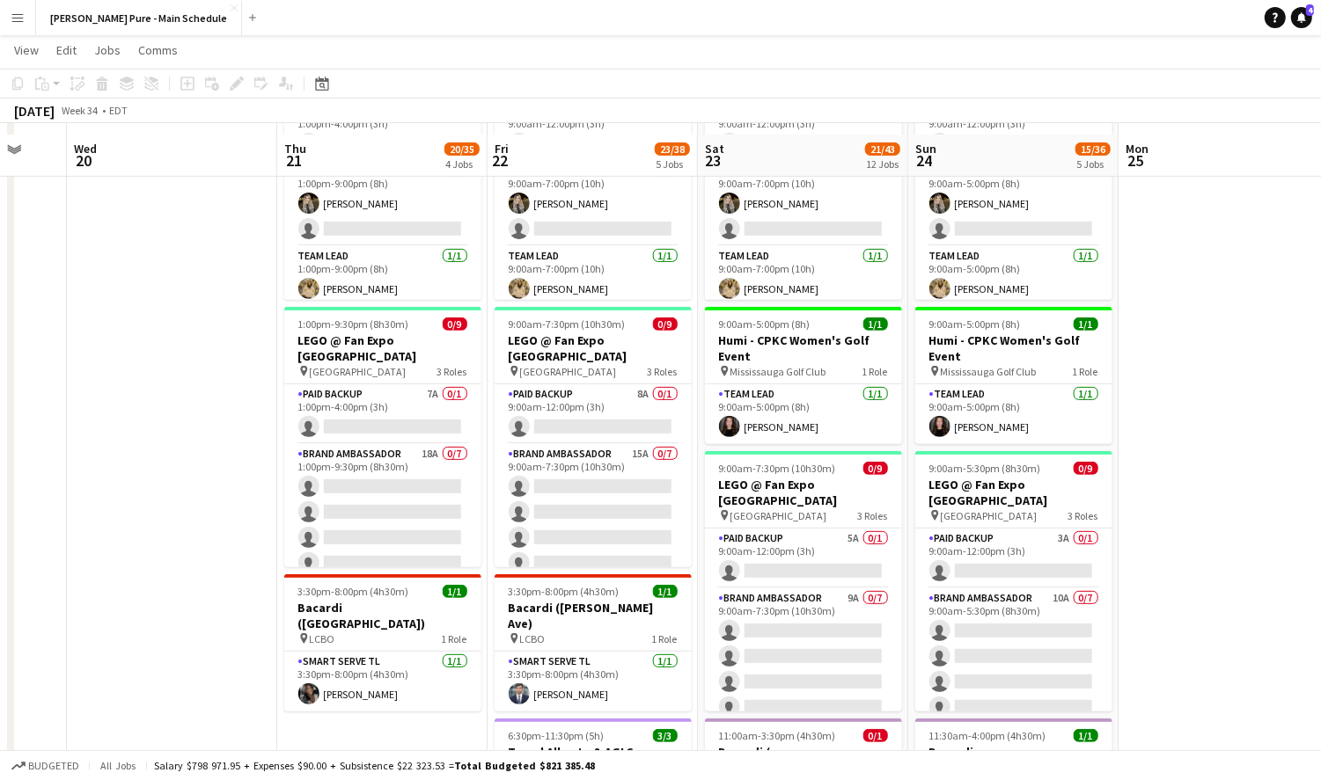
scroll to position [463, 0]
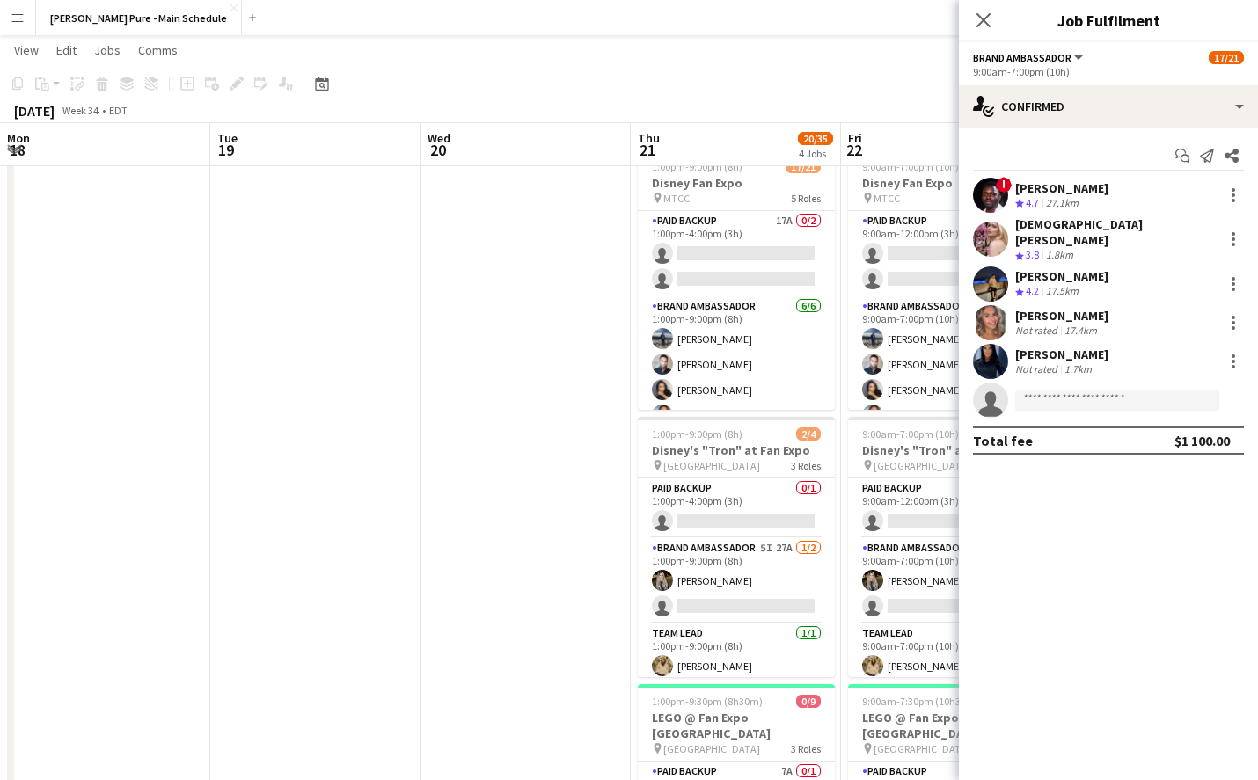
scroll to position [508, 0]
